Goal: Information Seeking & Learning: Learn about a topic

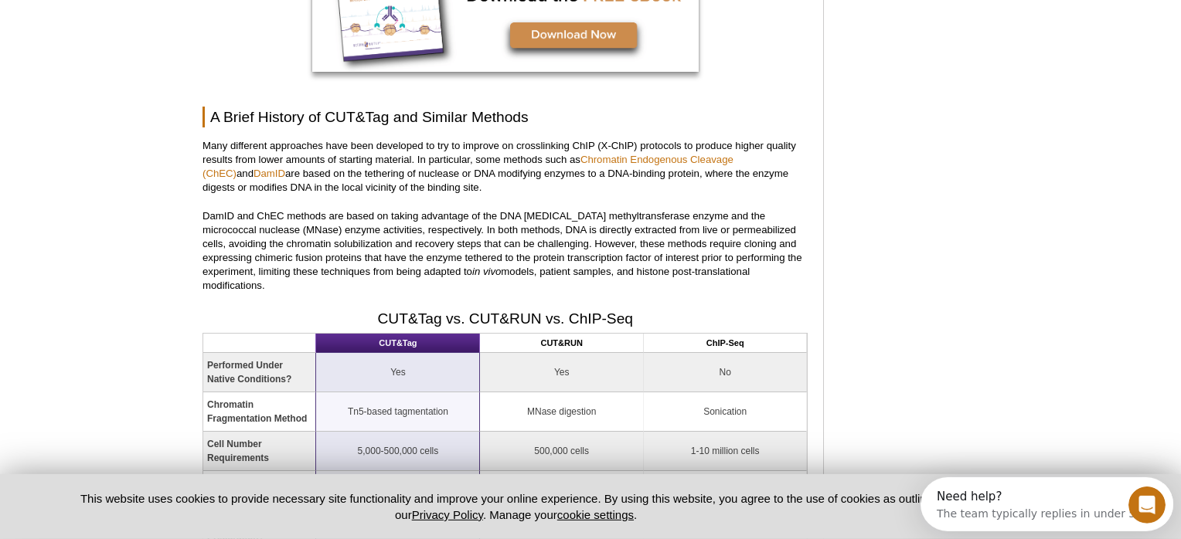
scroll to position [1626, 0]
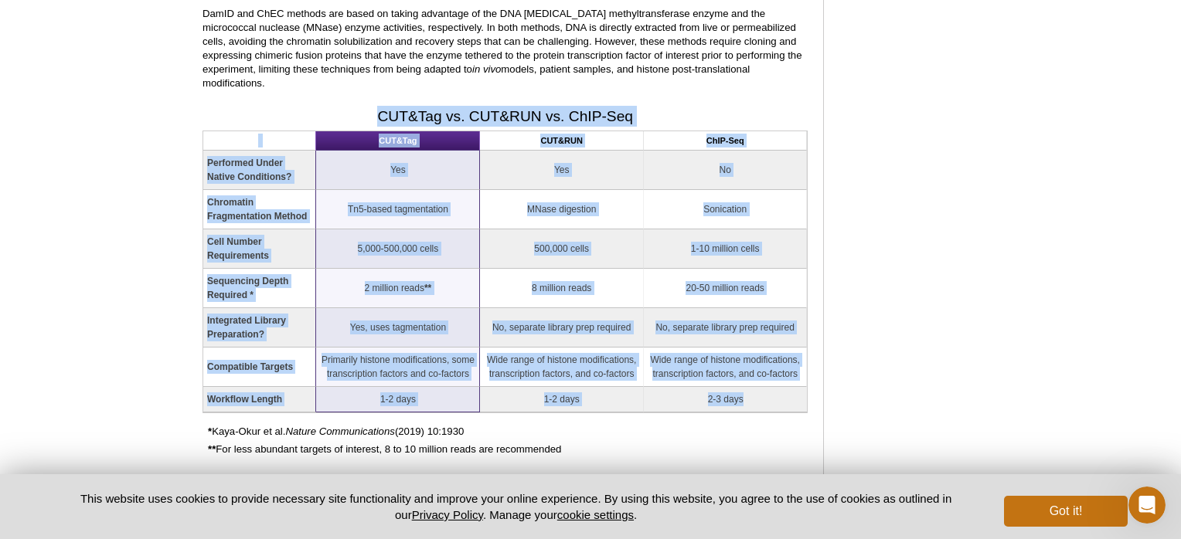
drag, startPoint x: 261, startPoint y: 98, endPoint x: 767, endPoint y: 396, distance: 587.4
copy div "LOR&Ips do. SIT&AME co. AdIP-Eli SED&Doe TEM&INC UtLA-Etd Magnaaliq Enima Minim…"
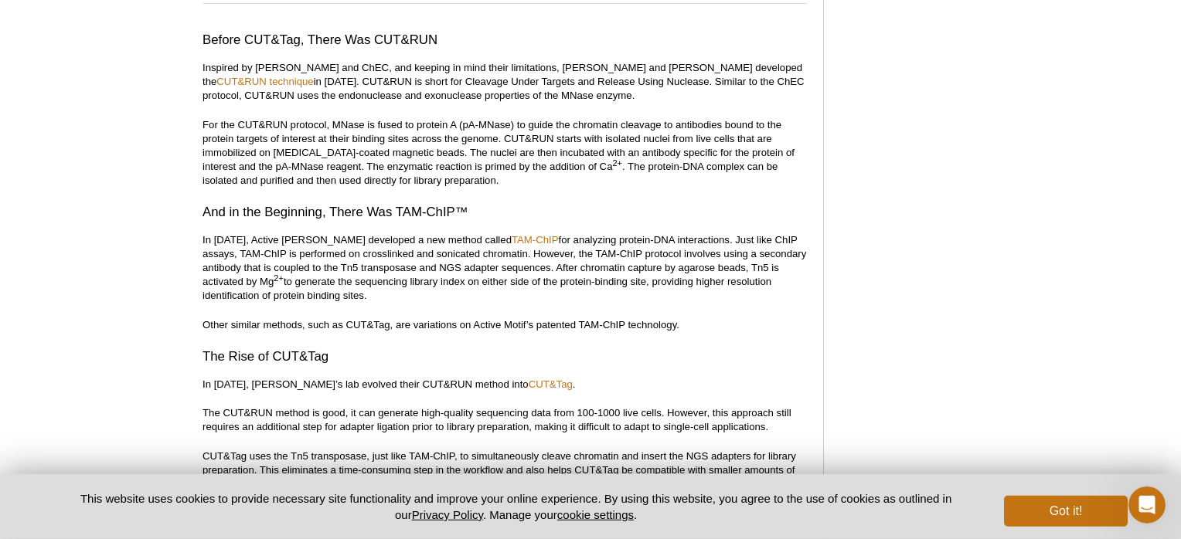
scroll to position [2279, 0]
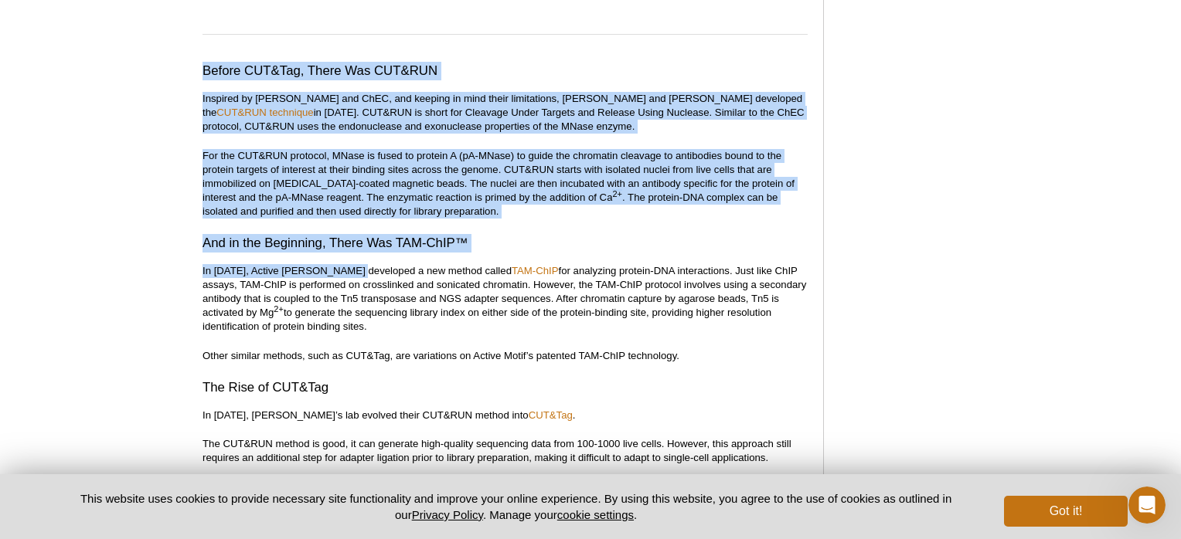
drag, startPoint x: 202, startPoint y: 36, endPoint x: 348, endPoint y: 241, distance: 251.7
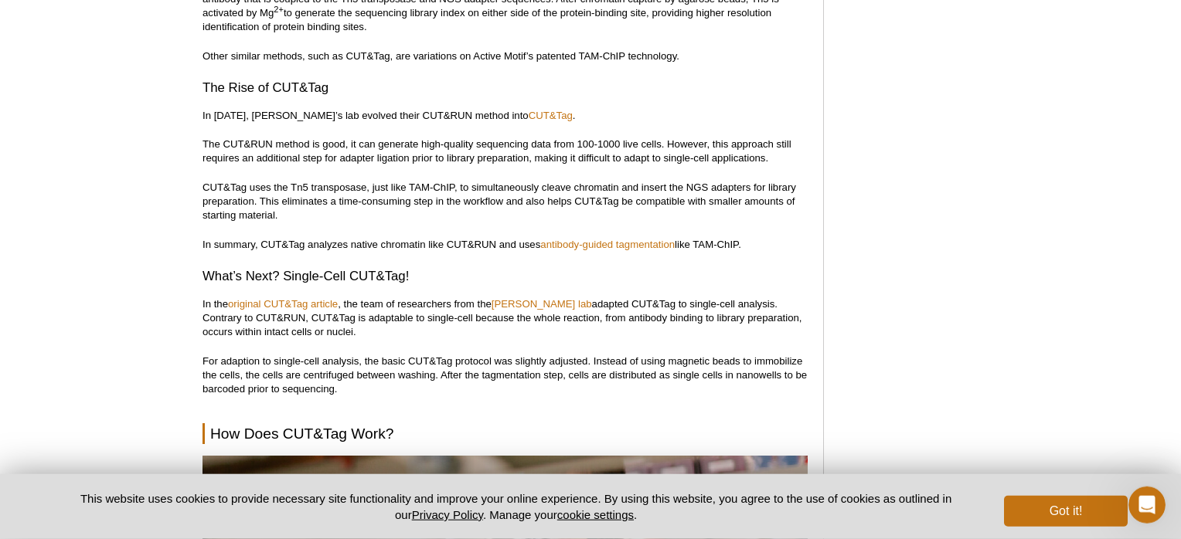
scroll to position [2687, 0]
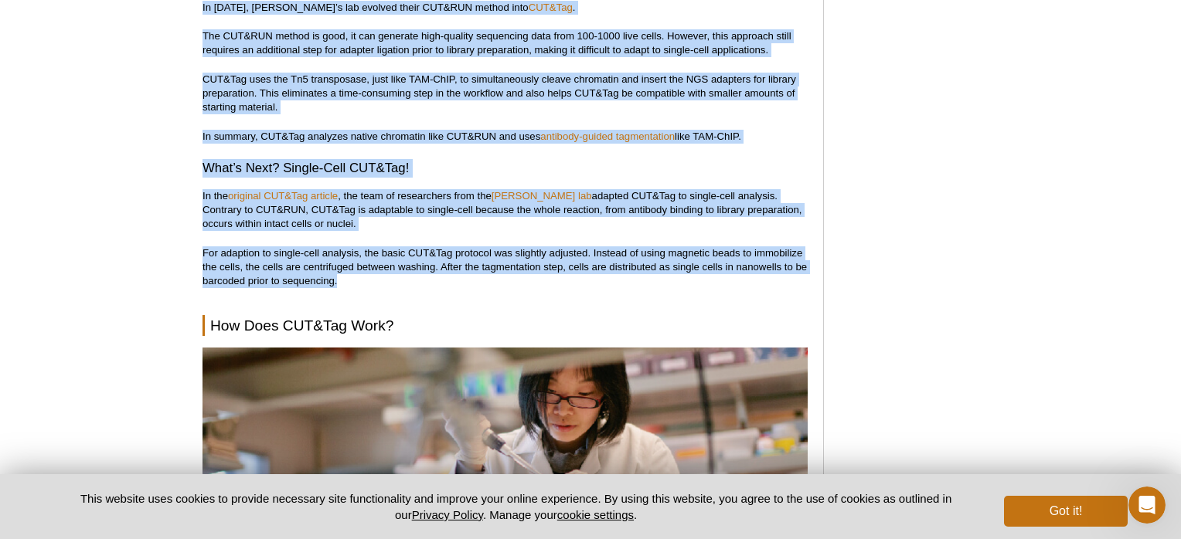
click at [379, 254] on p "For adaption to single-cell analysis, the basic CUT&Tag protocol was slightly a…" at bounding box center [504, 267] width 605 height 42
copy div "Loremi DOL&Sit, Ametc Adi ELI&SED Doeiusmo te IncID utl EtDO, mag aliquae ad mi…"
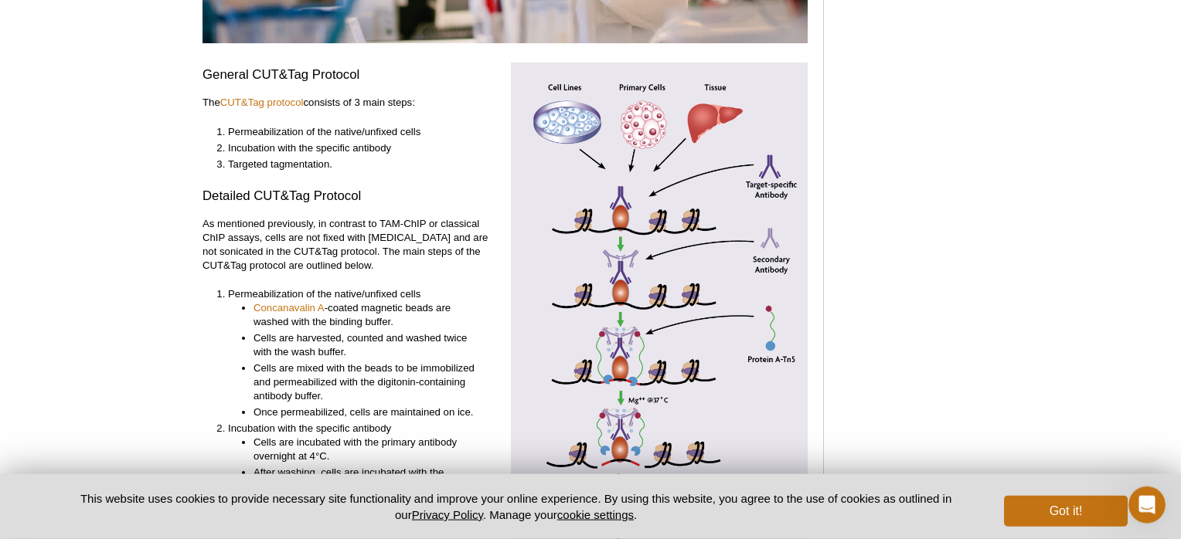
scroll to position [3258, 0]
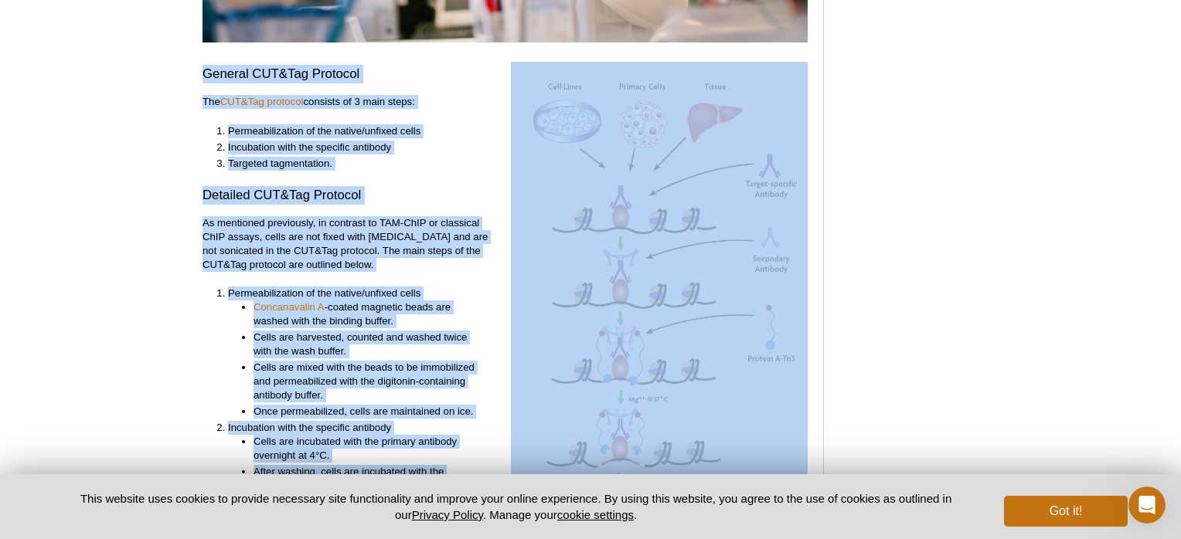
drag, startPoint x: 203, startPoint y: 39, endPoint x: 572, endPoint y: 233, distance: 416.8
click at [572, 233] on div "General CUT&Tag Protocol The CUT&Tag protocol consists of 3 main steps: Permeab…" at bounding box center [504, 455] width 605 height 787
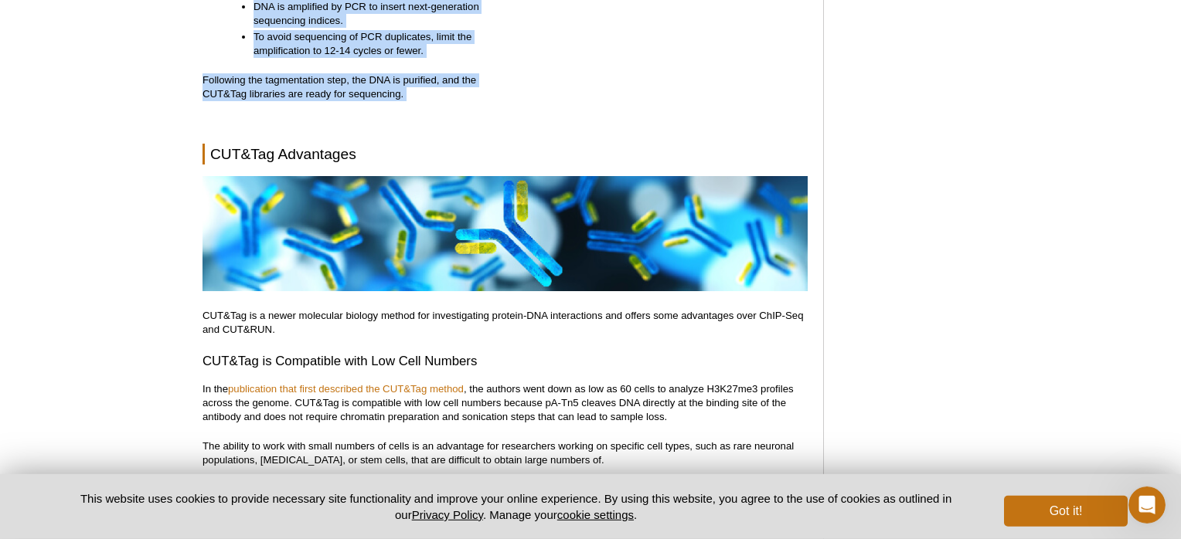
scroll to position [3992, 0]
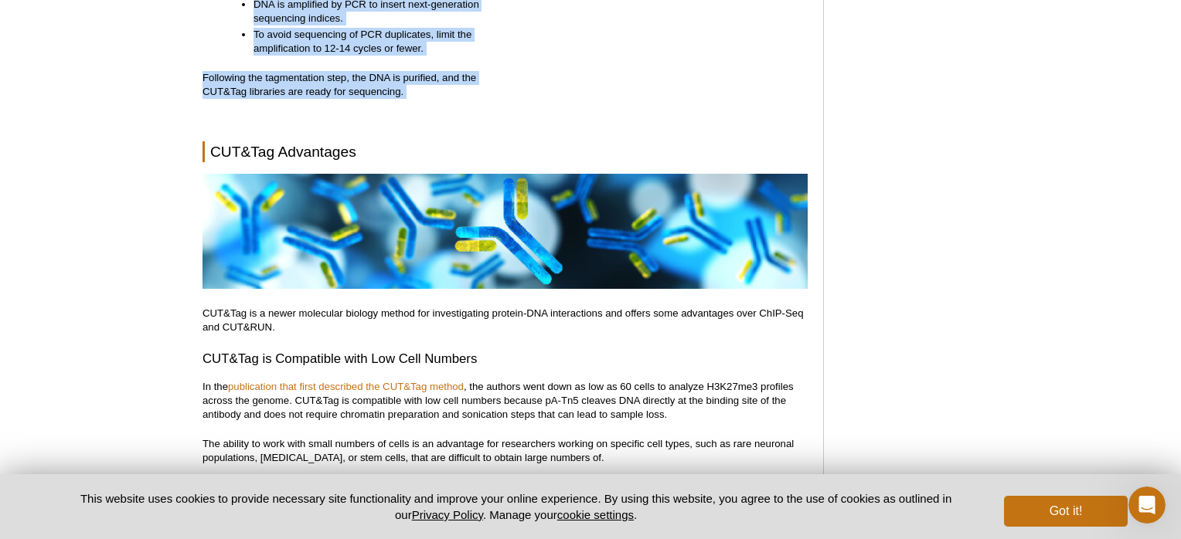
copy div "Loremip DOL&Sit Ametcons Adi ELI&Sed doeiusmo temporin ut 5 labo etdol: Magnaal…"
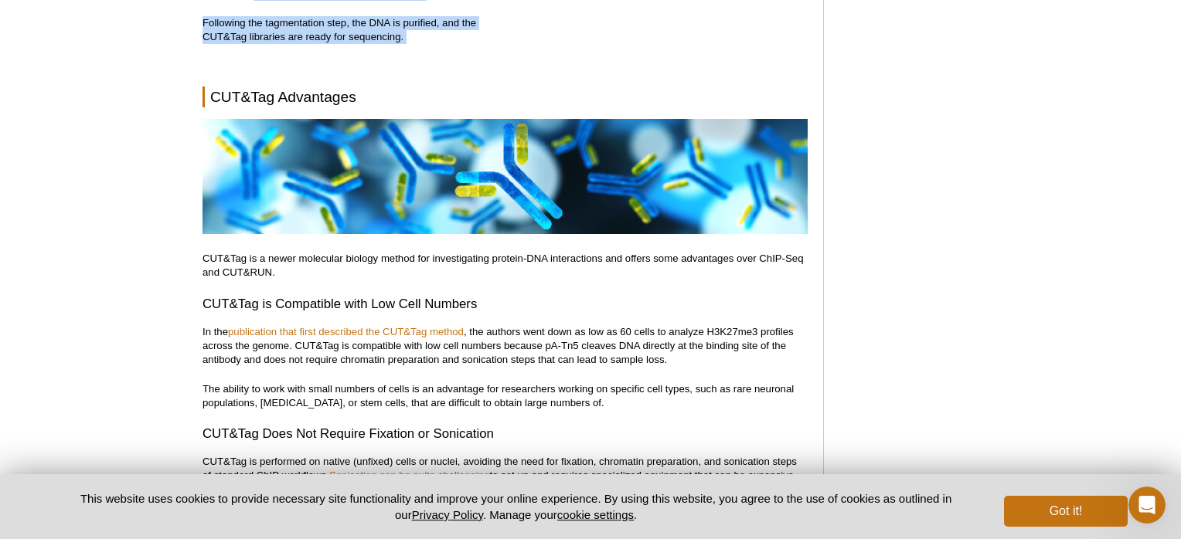
scroll to position [4074, 0]
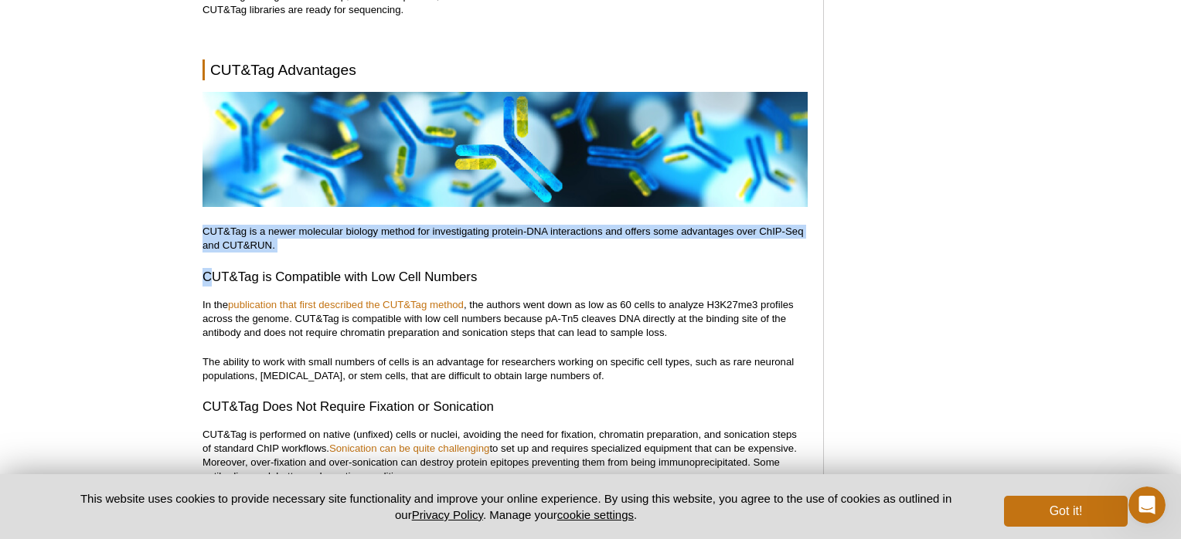
drag, startPoint x: 206, startPoint y: 198, endPoint x: 209, endPoint y: 249, distance: 51.1
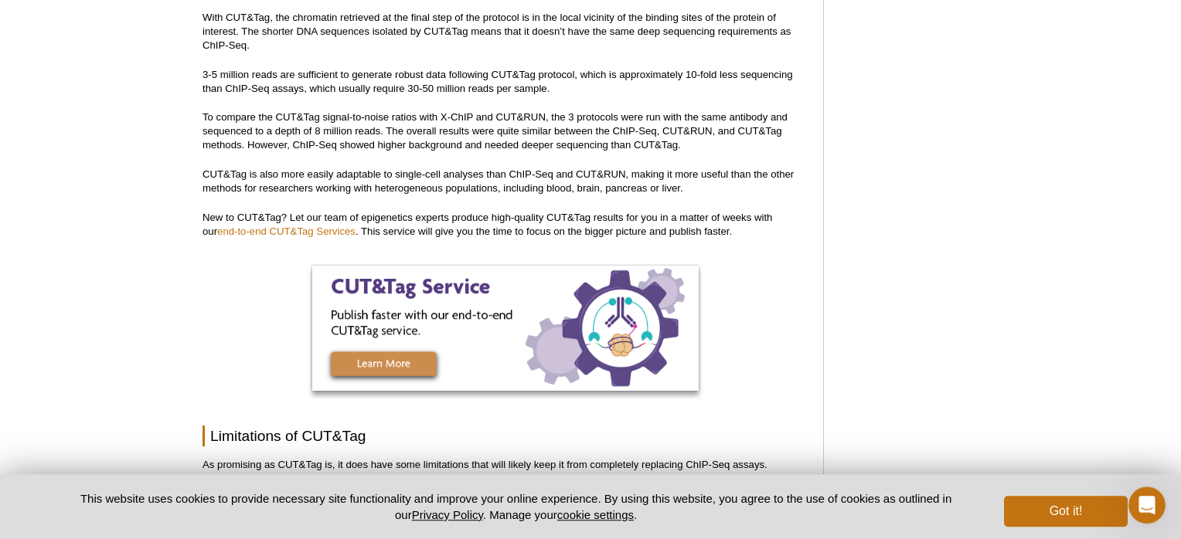
scroll to position [4726, 0]
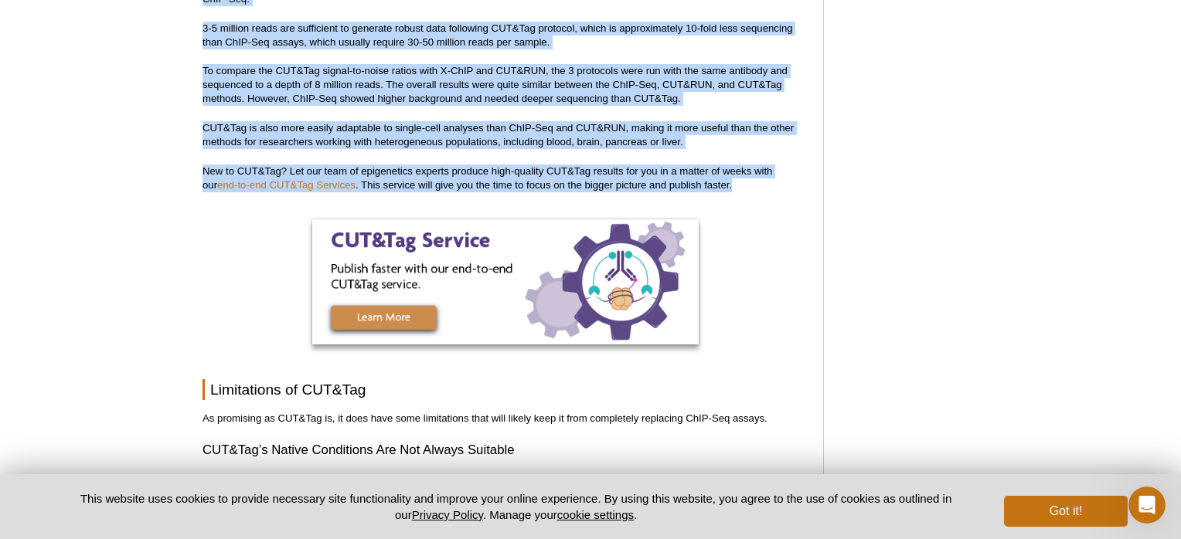
click at [748, 165] on p "New to CUT&Tag? Let our team of epigenetics experts produce high-quality CUT&Ta…" at bounding box center [504, 179] width 605 height 28
copy div "CUT&Tag is a newer molecular biology method for investigating protein-DNA inter…"
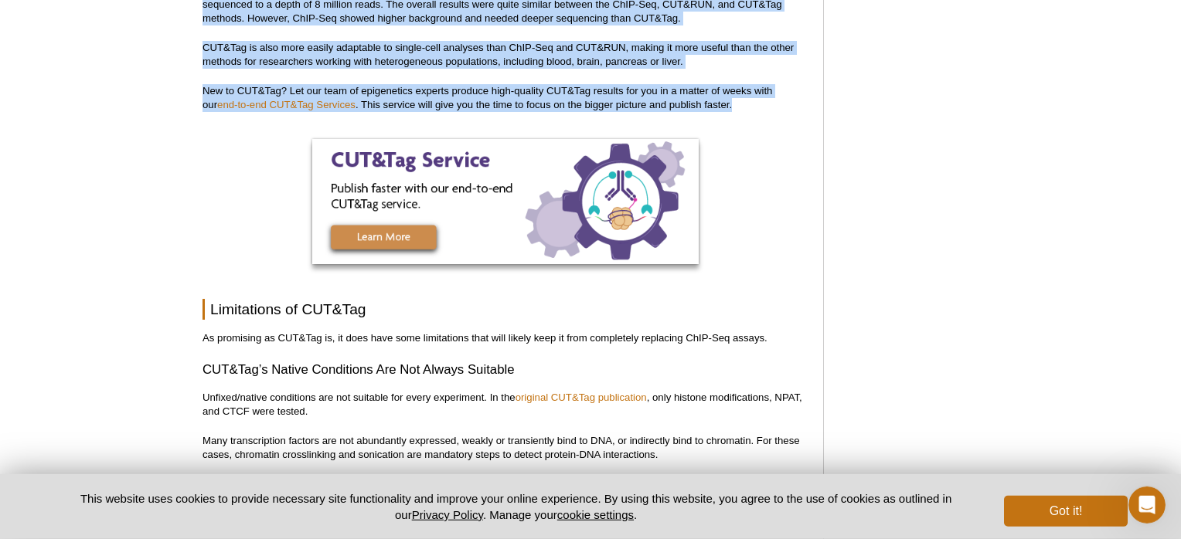
scroll to position [4890, 0]
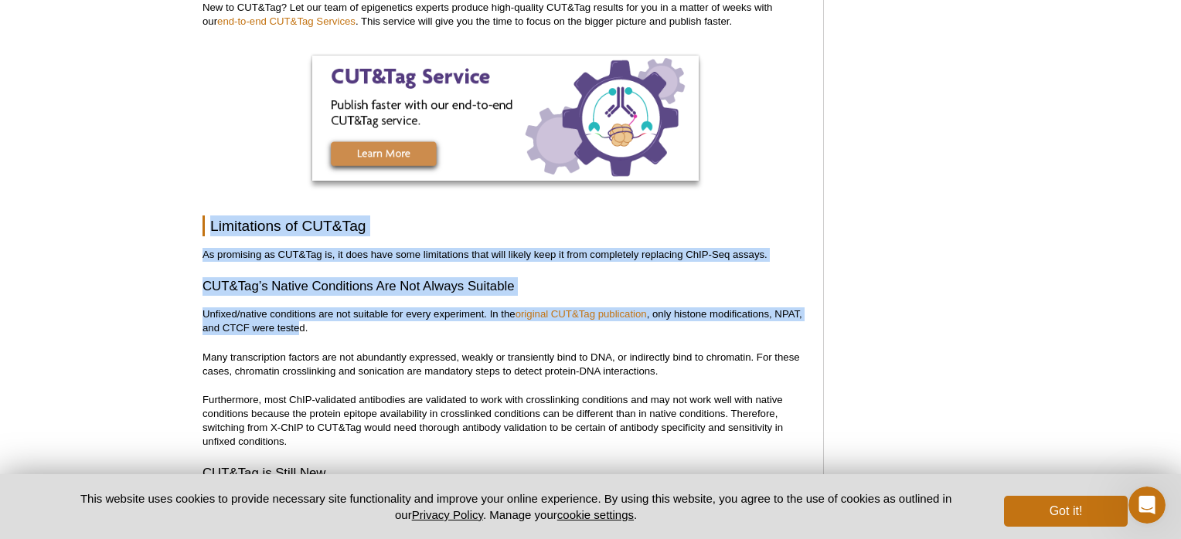
drag, startPoint x: 209, startPoint y: 189, endPoint x: 297, endPoint y: 297, distance: 139.5
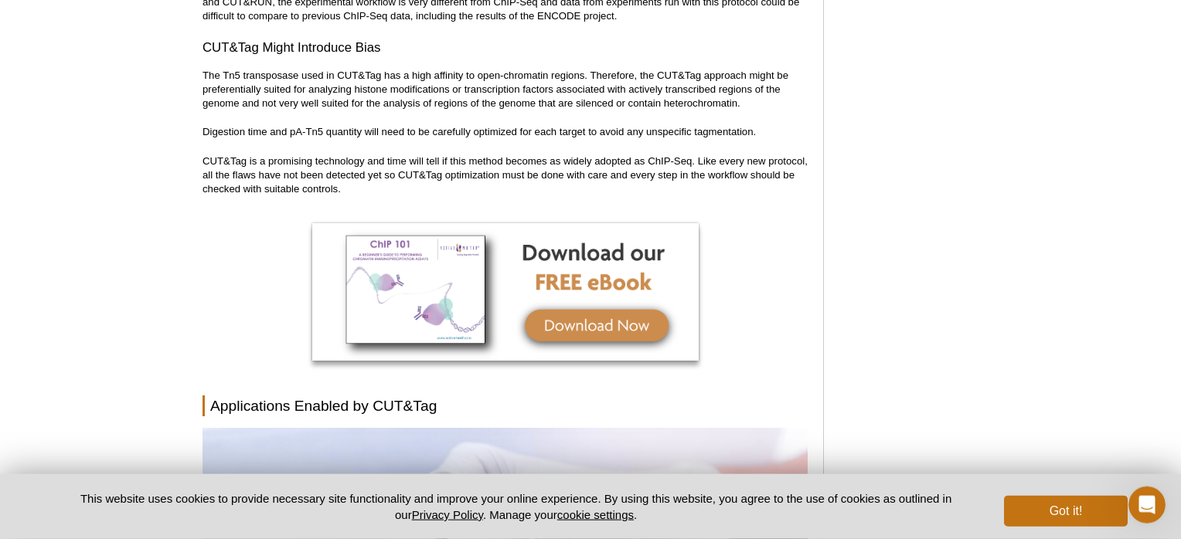
scroll to position [5461, 0]
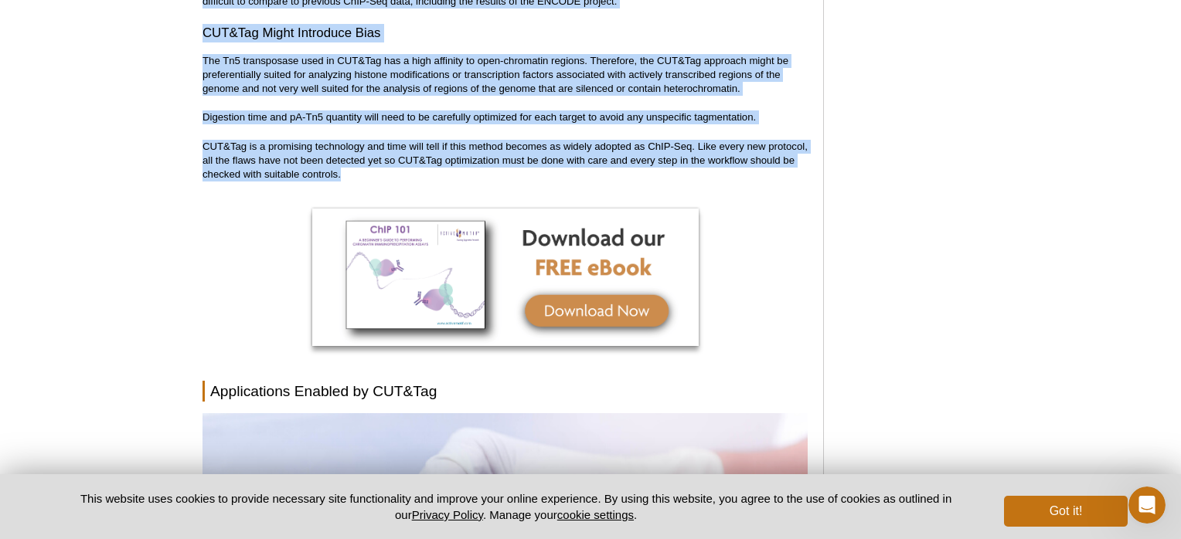
click at [367, 142] on p "CUT&Tag is a promising technology and time will tell if this method becomes as …" at bounding box center [504, 161] width 605 height 42
copy div "Loremipsumd si AME&Con Ad elitseddo ei TEM&Inc ut, la etdo magn aliq enimadmini…"
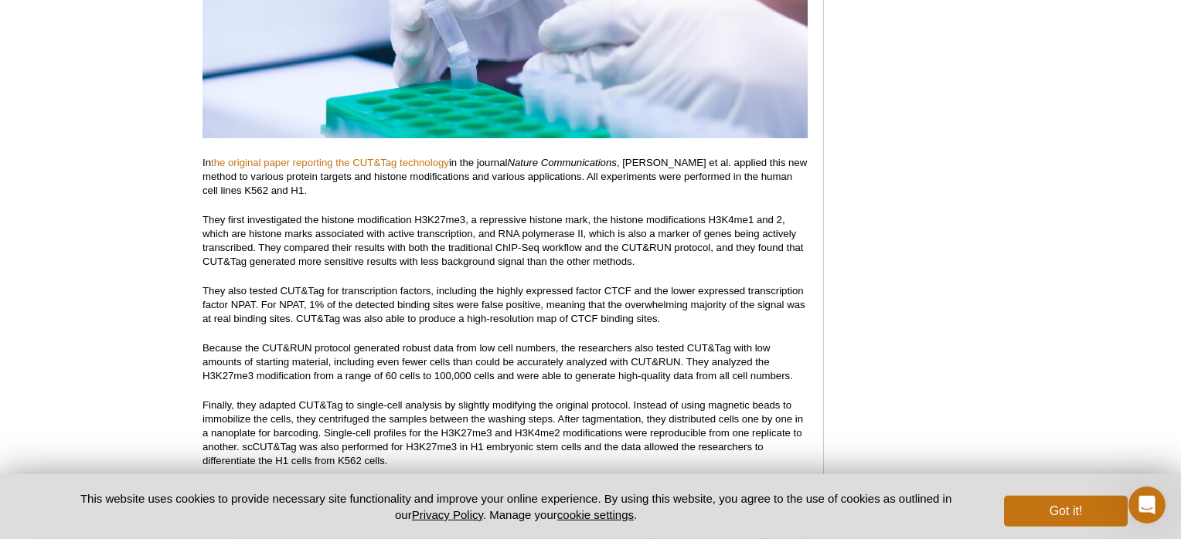
scroll to position [6032, 0]
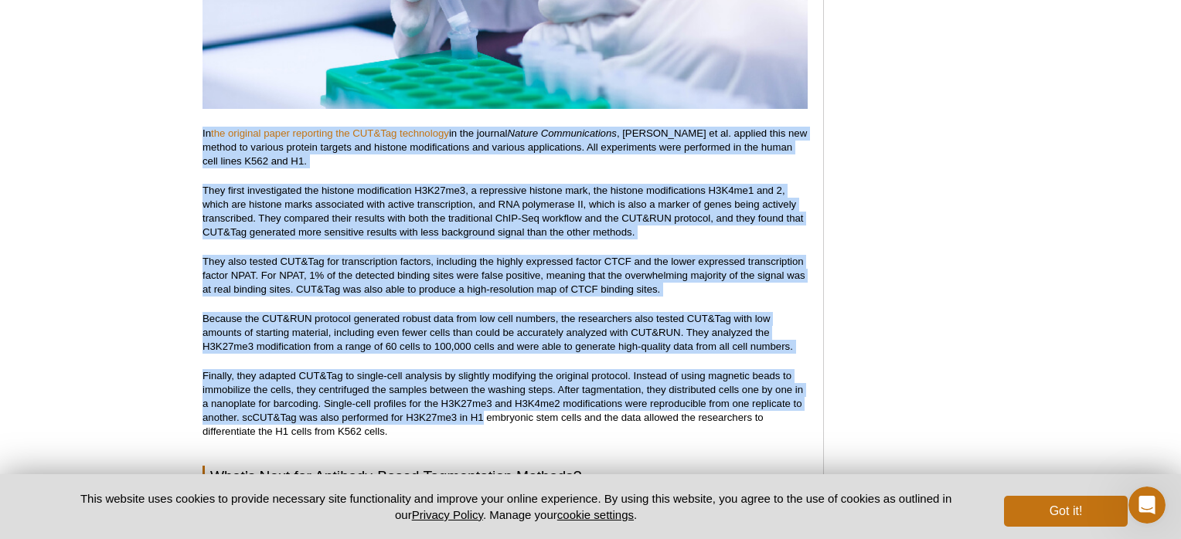
drag, startPoint x: 199, startPoint y: 97, endPoint x: 484, endPoint y: 379, distance: 400.5
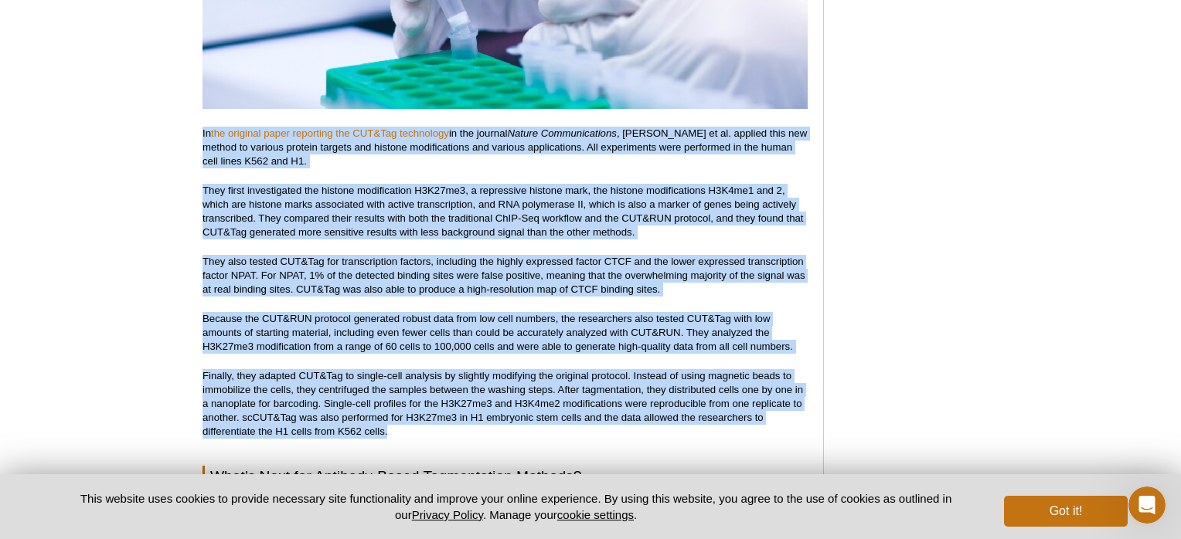
click at [426, 403] on p "Finally, they adapted CUT&Tag to single-cell analysis by slightly modifying the…" at bounding box center [504, 404] width 605 height 70
copy div "In the original paper reporting the CUT&Tag technology in the journal Nature Co…"
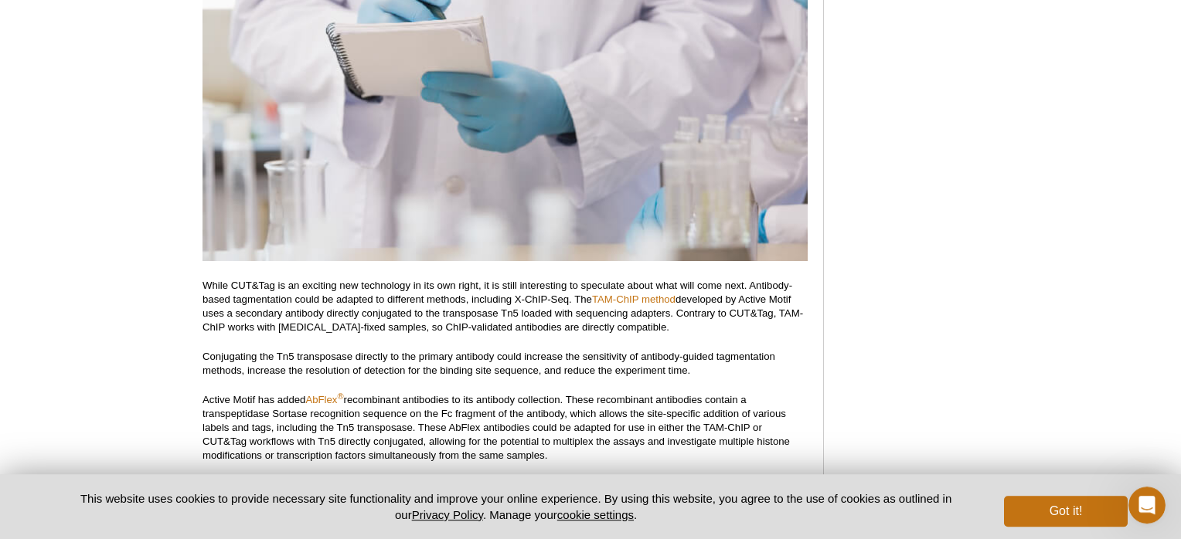
scroll to position [6603, 0]
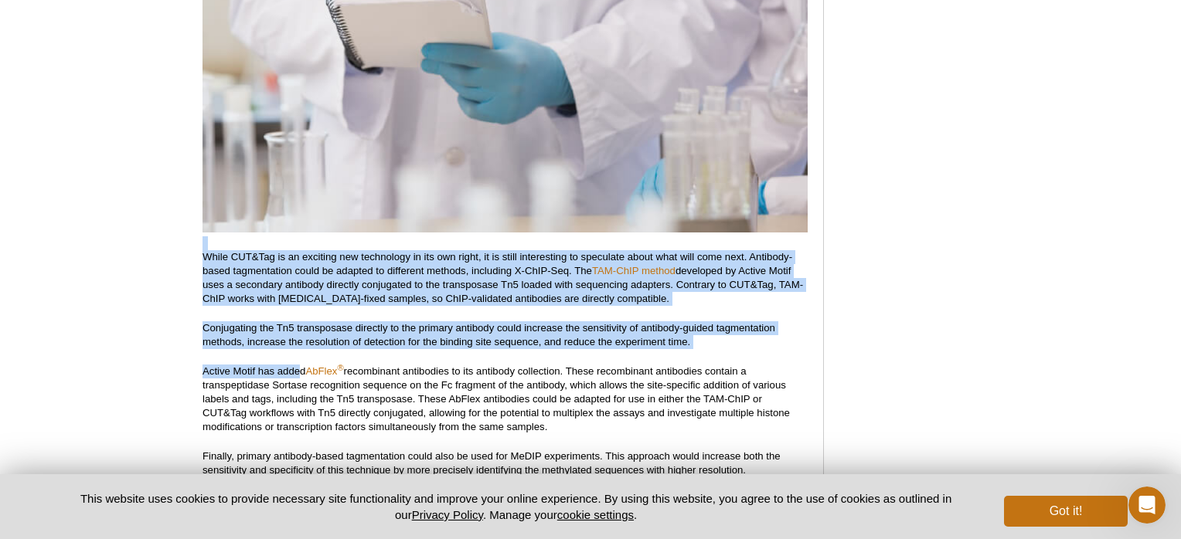
drag, startPoint x: 255, startPoint y: 275, endPoint x: 300, endPoint y: 333, distance: 73.3
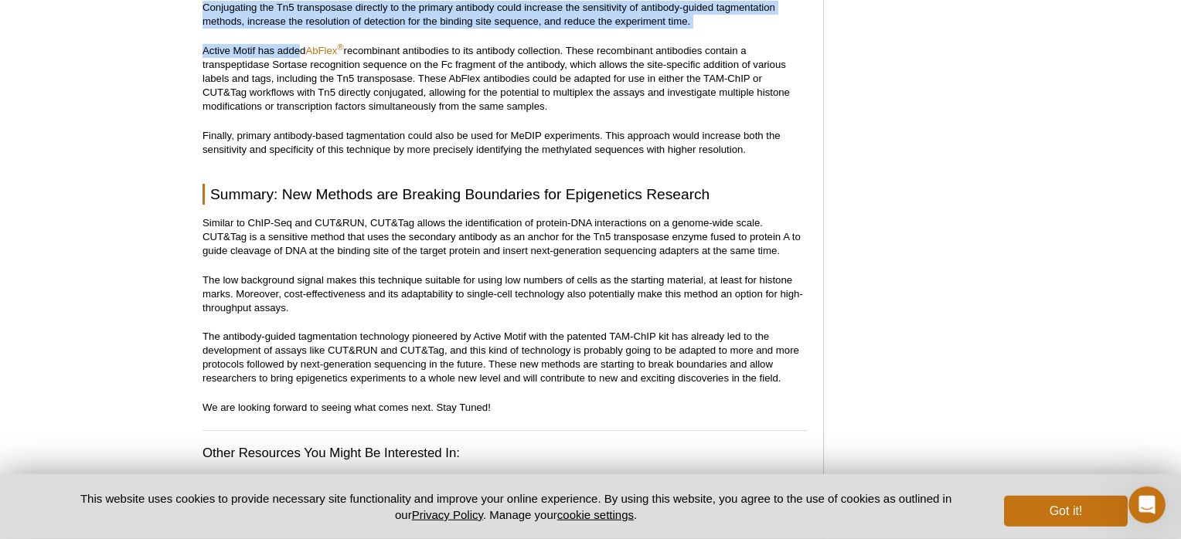
scroll to position [6930, 0]
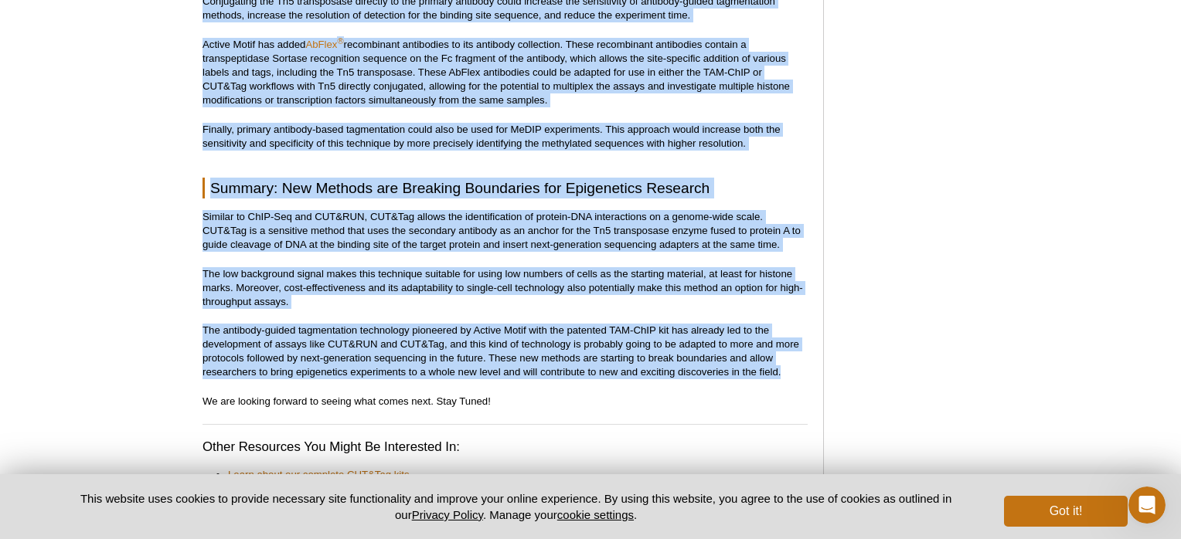
click at [799, 340] on p "The antibody-guided tagmentation technology pioneered by Active Motif with the …" at bounding box center [504, 352] width 605 height 56
copy div "While CUT&Tag is an exciting new technology in its own right, it is still inter…"
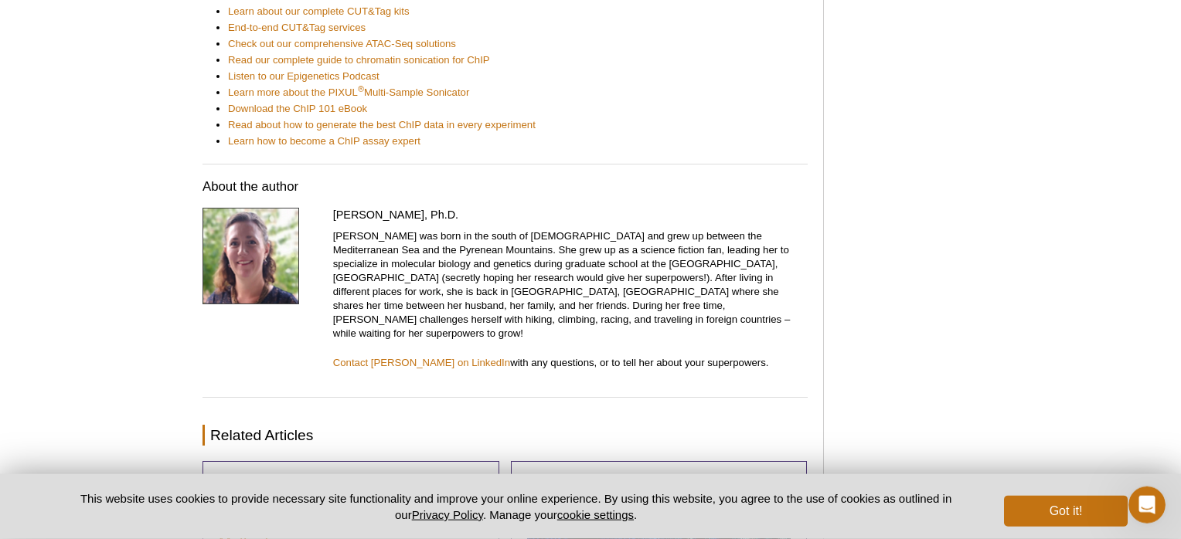
scroll to position [7419, 0]
